Goal: Information Seeking & Learning: Learn about a topic

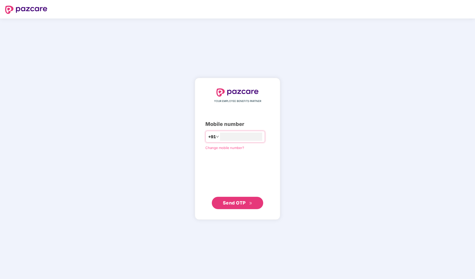
type input "**********"
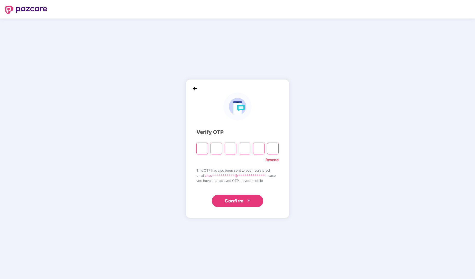
click at [212, 148] on input "Digit 2" at bounding box center [216, 149] width 12 height 12
type input "*"
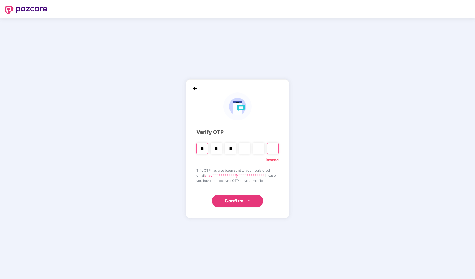
type input "*"
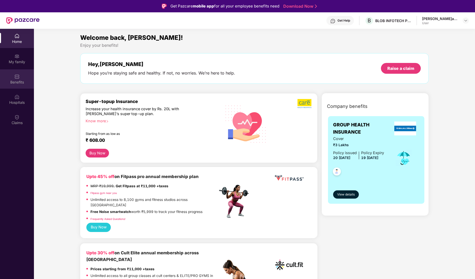
click at [10, 79] on div "Benefits" at bounding box center [17, 78] width 34 height 19
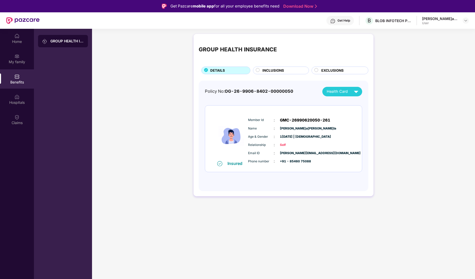
click at [260, 70] on div "INCLUSIONS" at bounding box center [283, 71] width 46 height 6
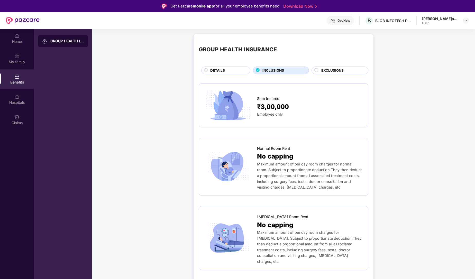
click at [214, 69] on span "DETAILS" at bounding box center [217, 70] width 15 height 5
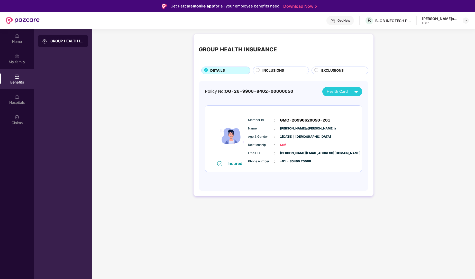
click at [265, 73] on span "INCLUSIONS" at bounding box center [273, 70] width 22 height 5
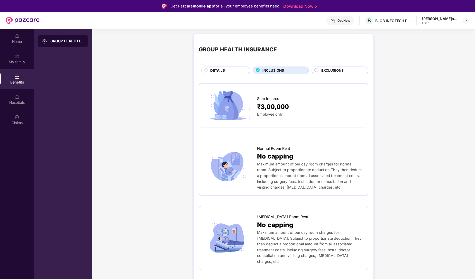
click at [331, 70] on span "EXCLUSIONS" at bounding box center [332, 70] width 22 height 5
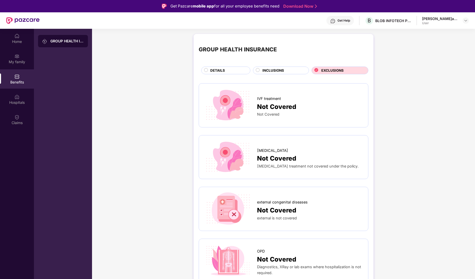
click at [239, 70] on div "DETAILS" at bounding box center [228, 71] width 40 height 6
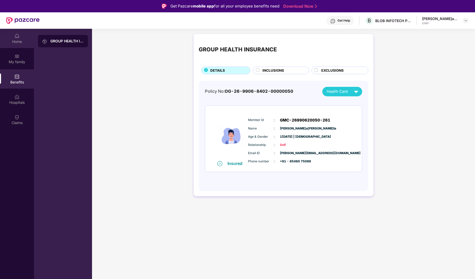
click at [12, 39] on div "Home" at bounding box center [17, 41] width 34 height 5
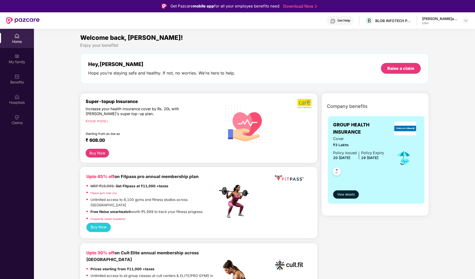
scroll to position [1, 0]
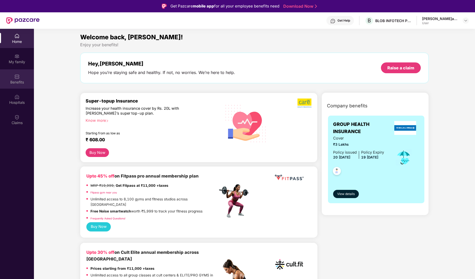
click at [14, 87] on div "Benefits" at bounding box center [17, 78] width 34 height 19
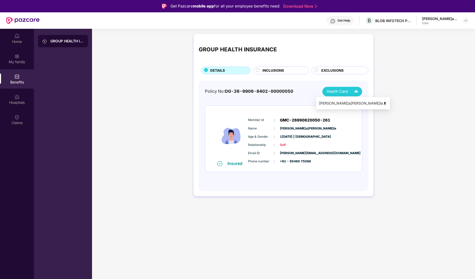
click at [352, 92] on img at bounding box center [355, 91] width 9 height 9
click at [266, 73] on div "INCLUSIONS" at bounding box center [283, 71] width 46 height 6
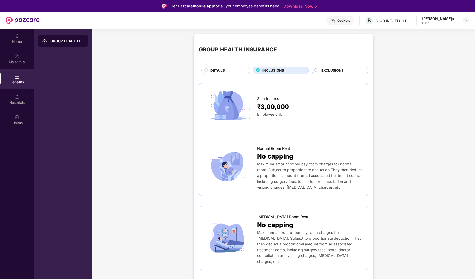
click at [302, 87] on div "Sum Insured ₹3,00,000 Employee only" at bounding box center [284, 105] width 170 height 44
click at [10, 66] on div "My family" at bounding box center [17, 58] width 34 height 19
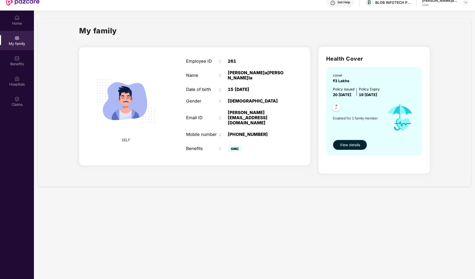
scroll to position [29, 0]
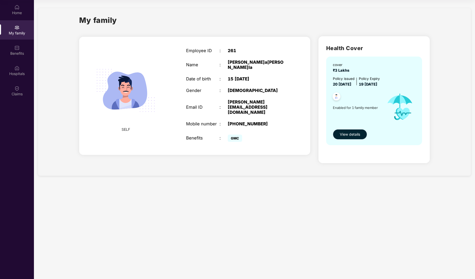
click at [343, 132] on span "View details" at bounding box center [350, 135] width 20 height 6
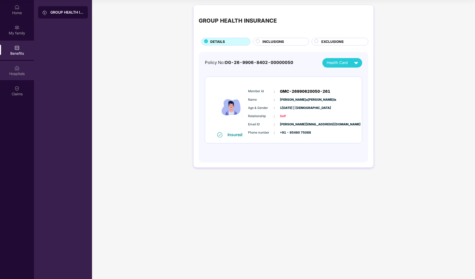
click at [15, 76] on div "Hospitals" at bounding box center [17, 73] width 34 height 5
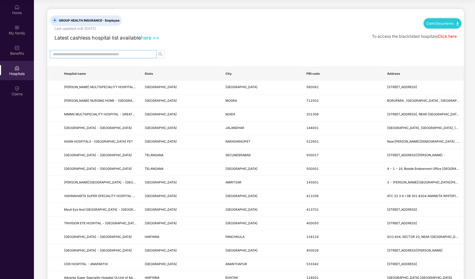
click at [136, 54] on input "text" at bounding box center [101, 54] width 96 height 6
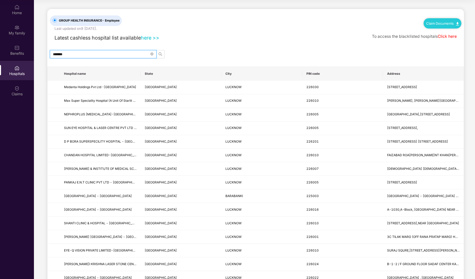
type input "*******"
click at [442, 37] on link "Click here" at bounding box center [446, 36] width 19 height 5
click at [15, 85] on div at bounding box center [16, 87] width 5 height 5
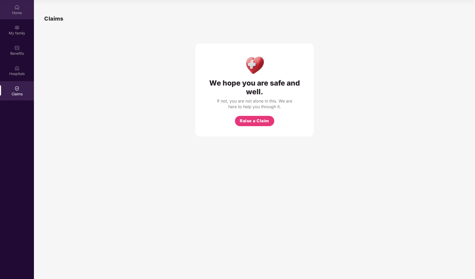
click at [24, 6] on div "Home" at bounding box center [17, 9] width 34 height 19
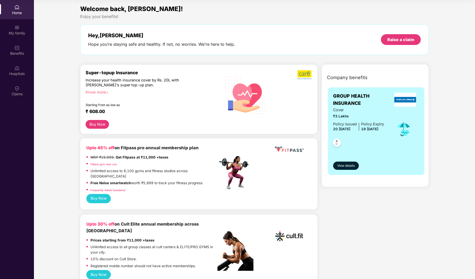
click at [101, 91] on div "Know more" at bounding box center [150, 92] width 129 height 4
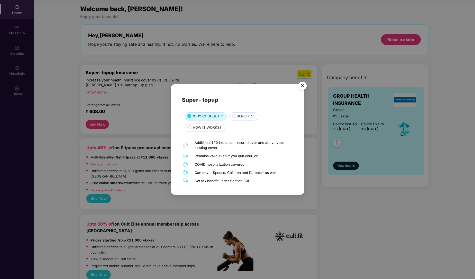
click at [302, 85] on img "Close" at bounding box center [302, 86] width 14 height 14
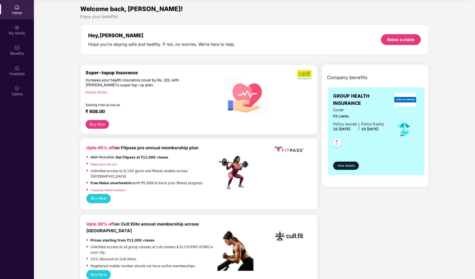
click at [97, 121] on button "Buy Now" at bounding box center [97, 124] width 23 height 9
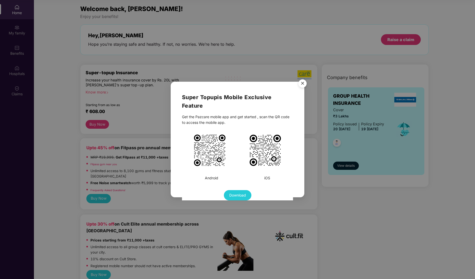
click at [301, 86] on img "Close" at bounding box center [302, 84] width 14 height 14
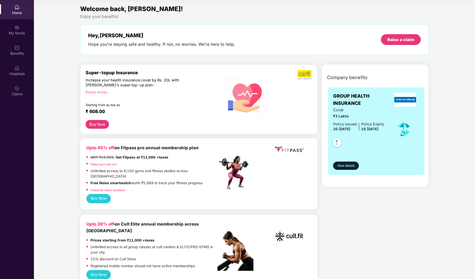
click at [107, 121] on button "Buy Now" at bounding box center [97, 124] width 23 height 9
